Goal: Information Seeking & Learning: Learn about a topic

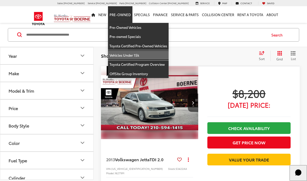
click at [121, 55] on link "Vehicles Under 15k" at bounding box center [138, 55] width 61 height 9
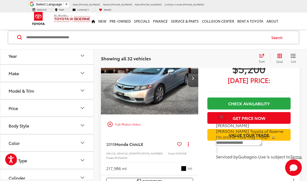
scroll to position [1292, 0]
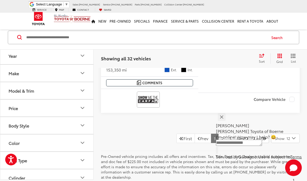
click at [219, 134] on link "2" at bounding box center [223, 138] width 8 height 9
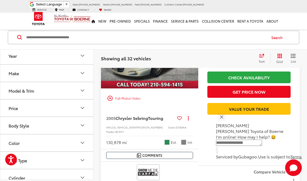
scroll to position [21, 0]
